Goal: Transaction & Acquisition: Subscribe to service/newsletter

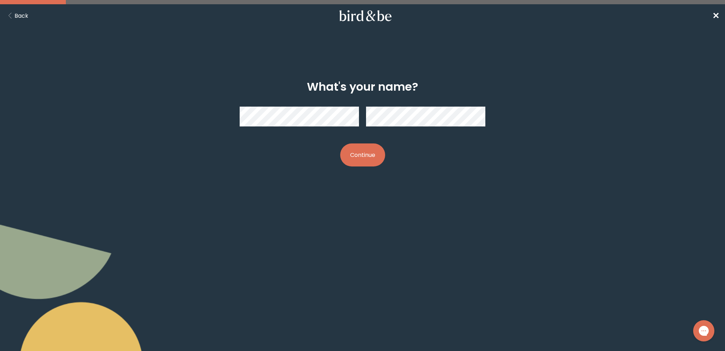
click at [367, 155] on button "Continue" at bounding box center [362, 154] width 45 height 23
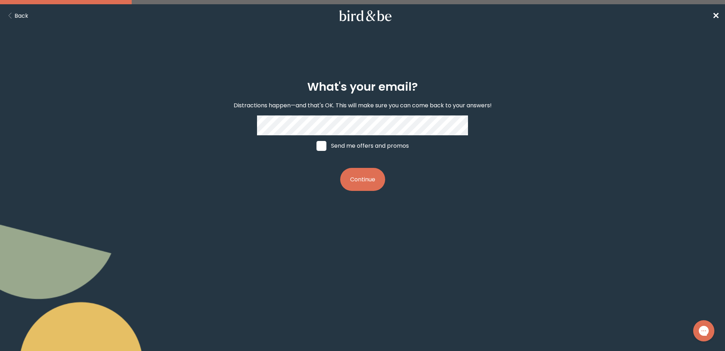
click at [364, 174] on button "Continue" at bounding box center [362, 179] width 45 height 23
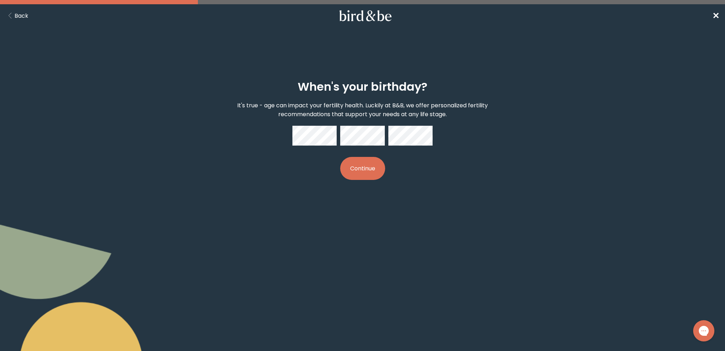
click at [375, 161] on button "Continue" at bounding box center [362, 168] width 45 height 23
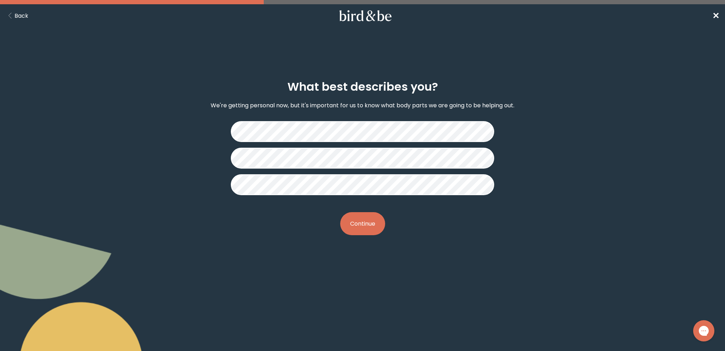
click at [365, 223] on button "Continue" at bounding box center [362, 223] width 45 height 23
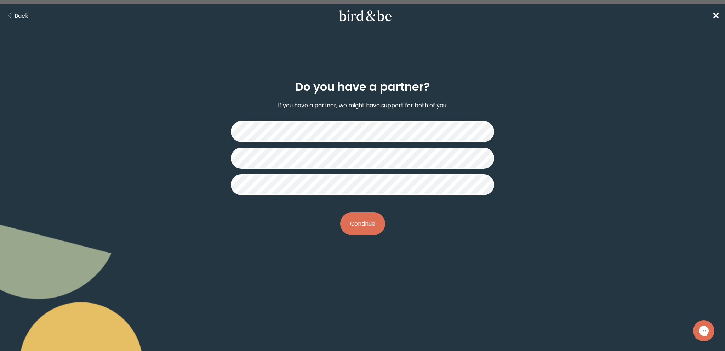
click at [370, 227] on button "Continue" at bounding box center [362, 223] width 45 height 23
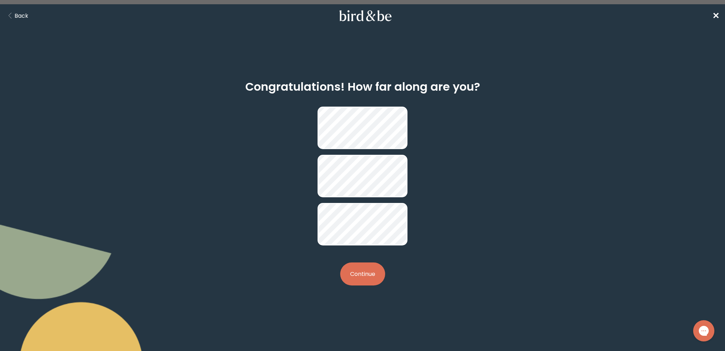
click at [359, 262] on button "Continue" at bounding box center [362, 273] width 45 height 23
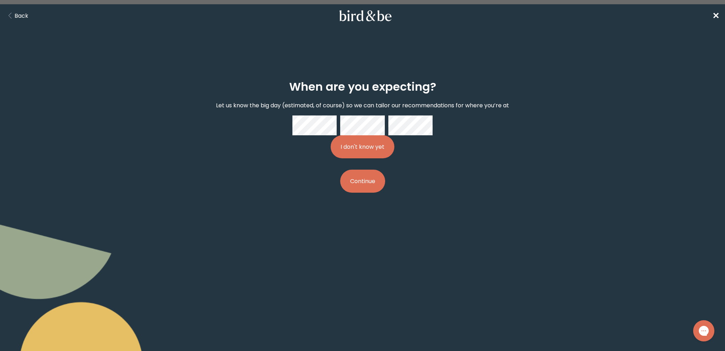
click at [375, 158] on button "I don't know yet" at bounding box center [363, 146] width 64 height 23
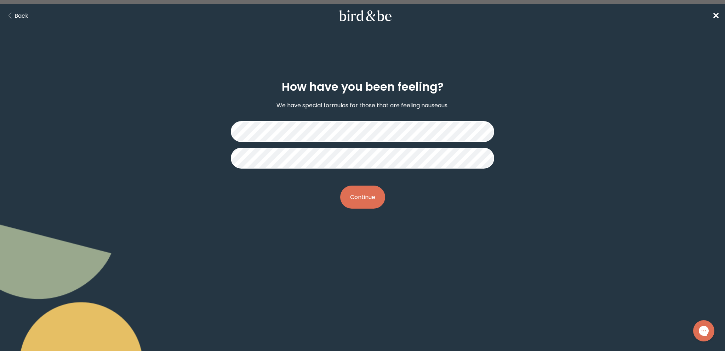
click at [360, 200] on button "Continue" at bounding box center [362, 197] width 45 height 23
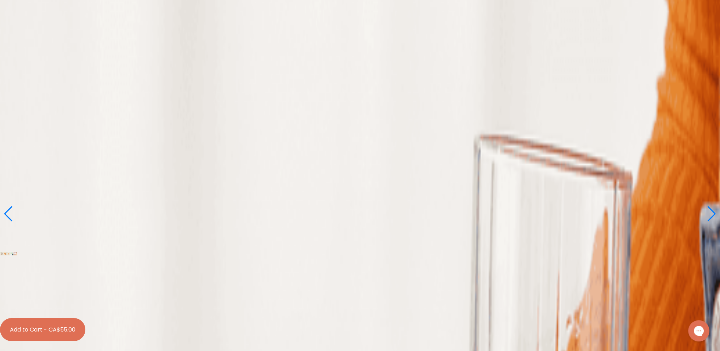
scroll to position [106, 0]
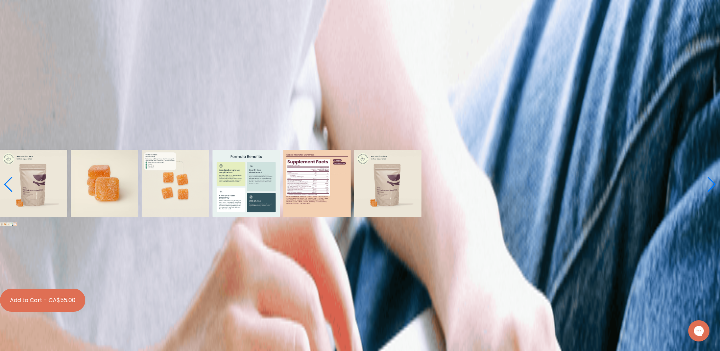
click at [297, 262] on div at bounding box center [360, 272] width 539 height 20
click at [91, 267] on input "CA$49.50 Subscribe + Free Shipping" at bounding box center [90, 267] width 0 height 0
radio input "true"
click at [85, 289] on button "Add to Cart - CA$49.50" at bounding box center [42, 300] width 85 height 23
